Goal: Task Accomplishment & Management: Manage account settings

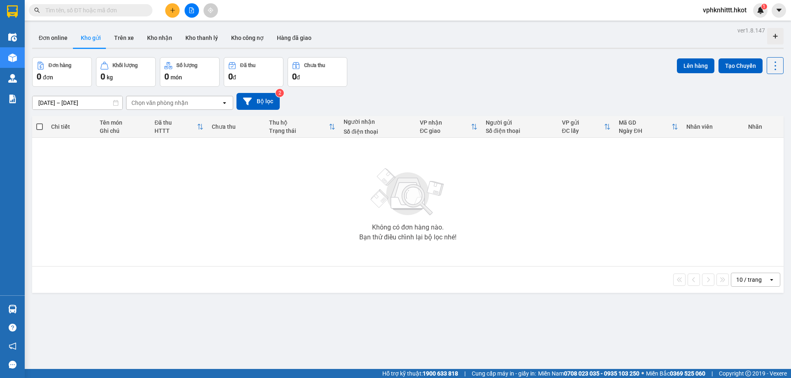
click at [107, 11] on input "text" at bounding box center [93, 10] width 97 height 9
paste input "0325062476"
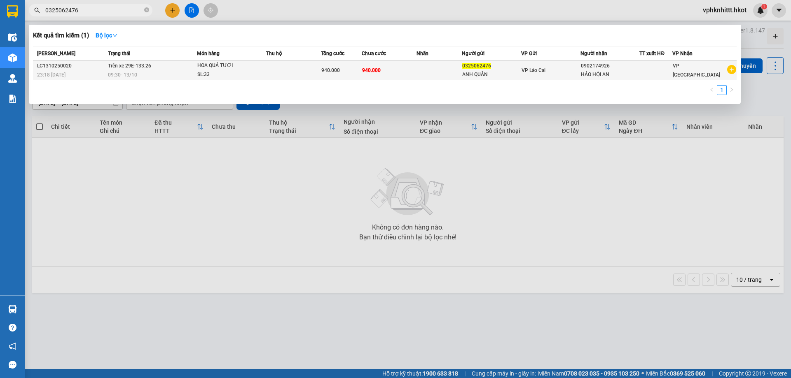
type input "0325062476"
click at [189, 78] on div "09:30 - 13/10" at bounding box center [152, 74] width 89 height 9
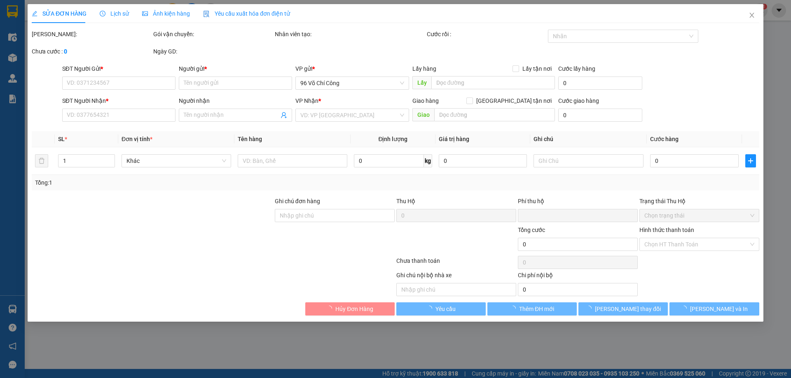
type input "0325062476"
type input "ANH QUÂN"
type input "0902174926"
type input "HẢO HỘI AN"
type input "0"
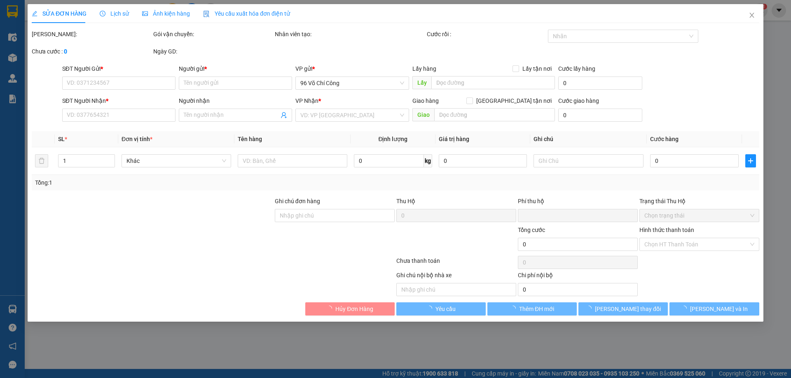
type input "940.000"
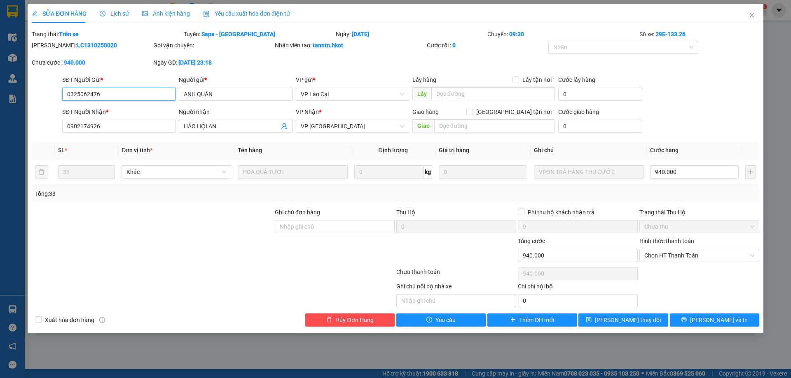
drag, startPoint x: 46, startPoint y: 94, endPoint x: 26, endPoint y: 95, distance: 20.6
click at [26, 95] on div "SỬA ĐƠN HÀNG Lịch sử Ảnh kiện hàng Yêu cầu xuất hóa đơn điện tử Total Paid Fee …" at bounding box center [395, 189] width 791 height 378
drag, startPoint x: 145, startPoint y: 300, endPoint x: 790, endPoint y: 226, distance: 649.4
click at [790, 226] on div "SỬA ĐƠN HÀNG Lịch sử Ảnh kiện hàng Yêu cầu xuất hóa đơn điện tử Total Paid Fee …" at bounding box center [395, 189] width 791 height 378
